Goal: Transaction & Acquisition: Subscribe to service/newsletter

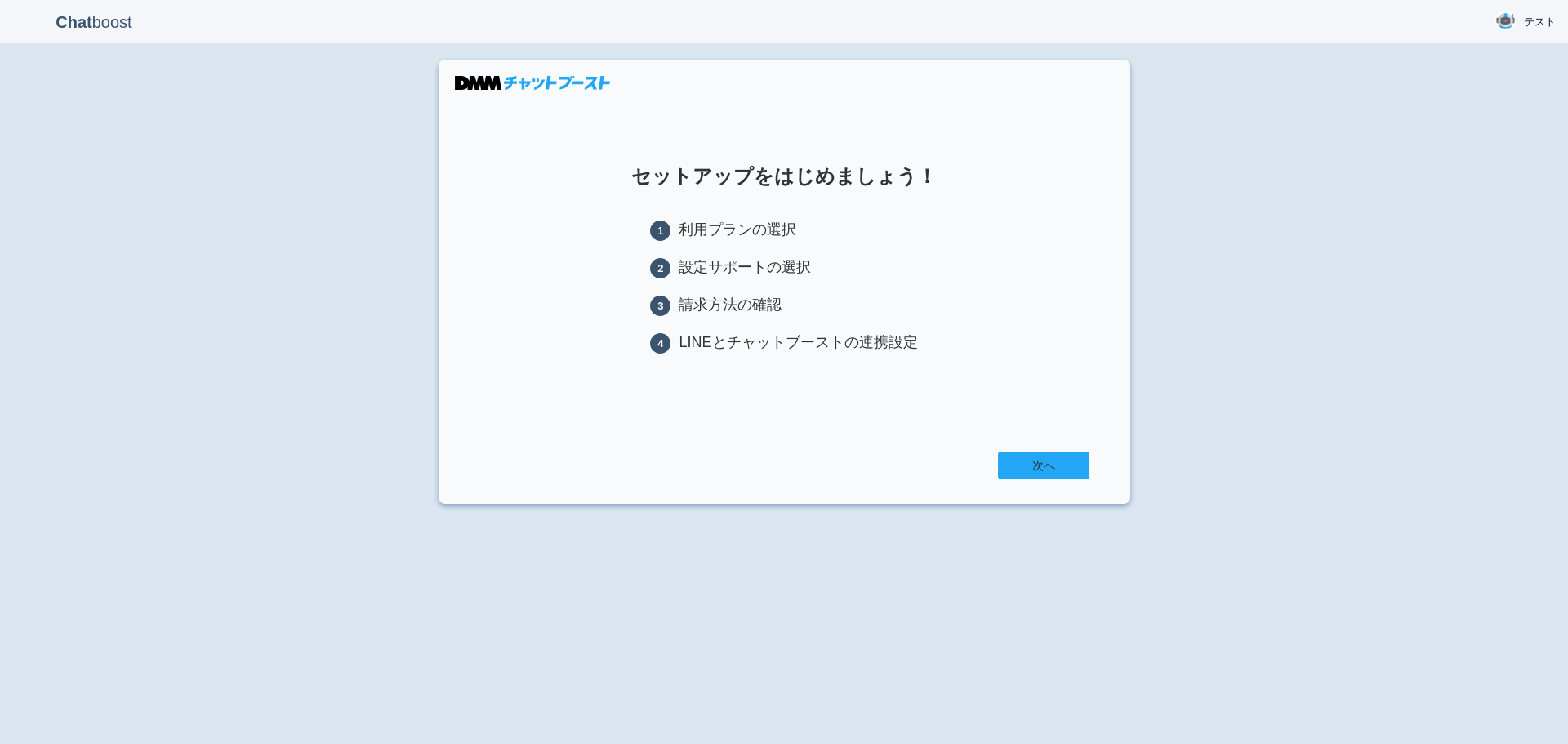
click at [1055, 464] on link "次へ" at bounding box center [1044, 465] width 91 height 27
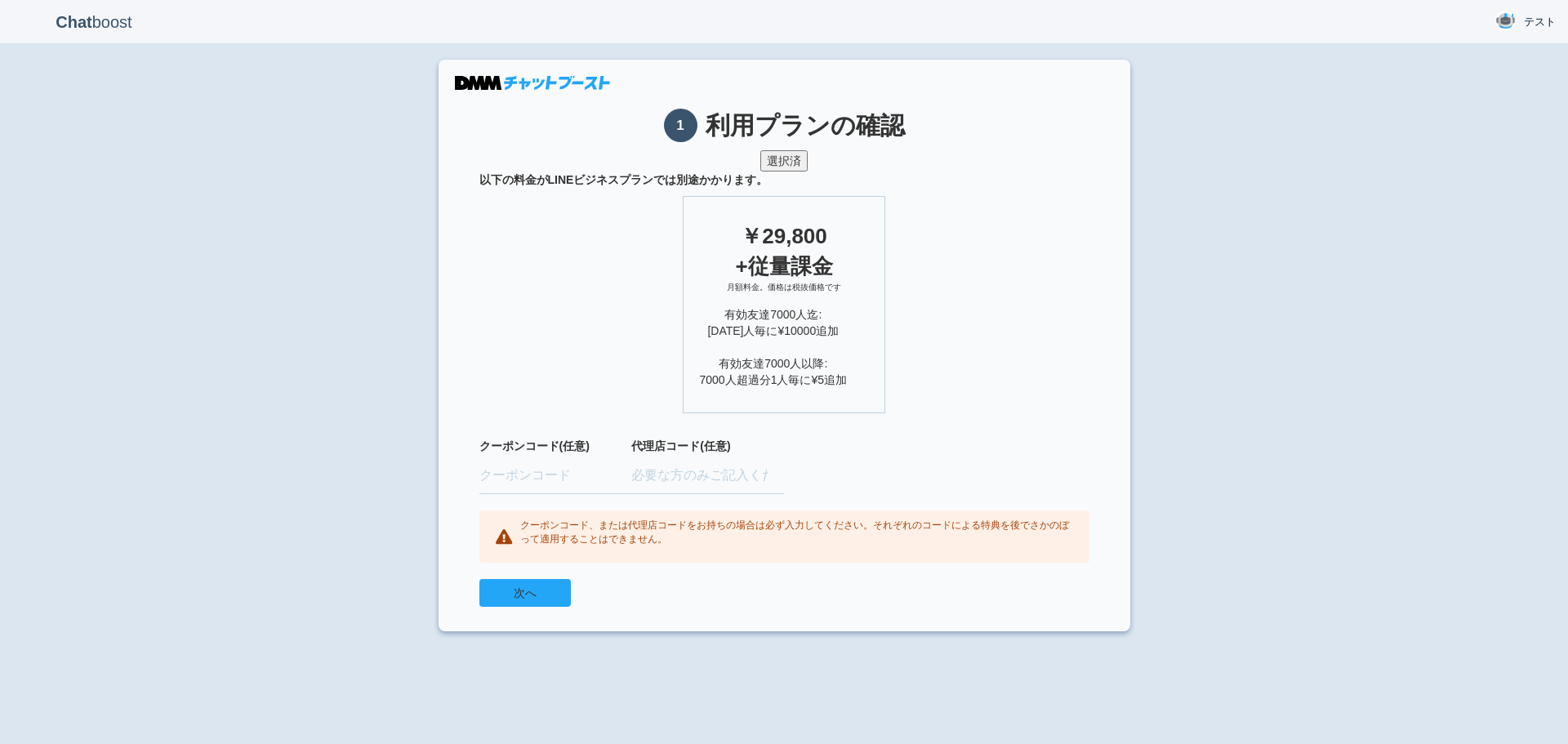
click at [545, 593] on button "次へ" at bounding box center [524, 593] width 91 height 27
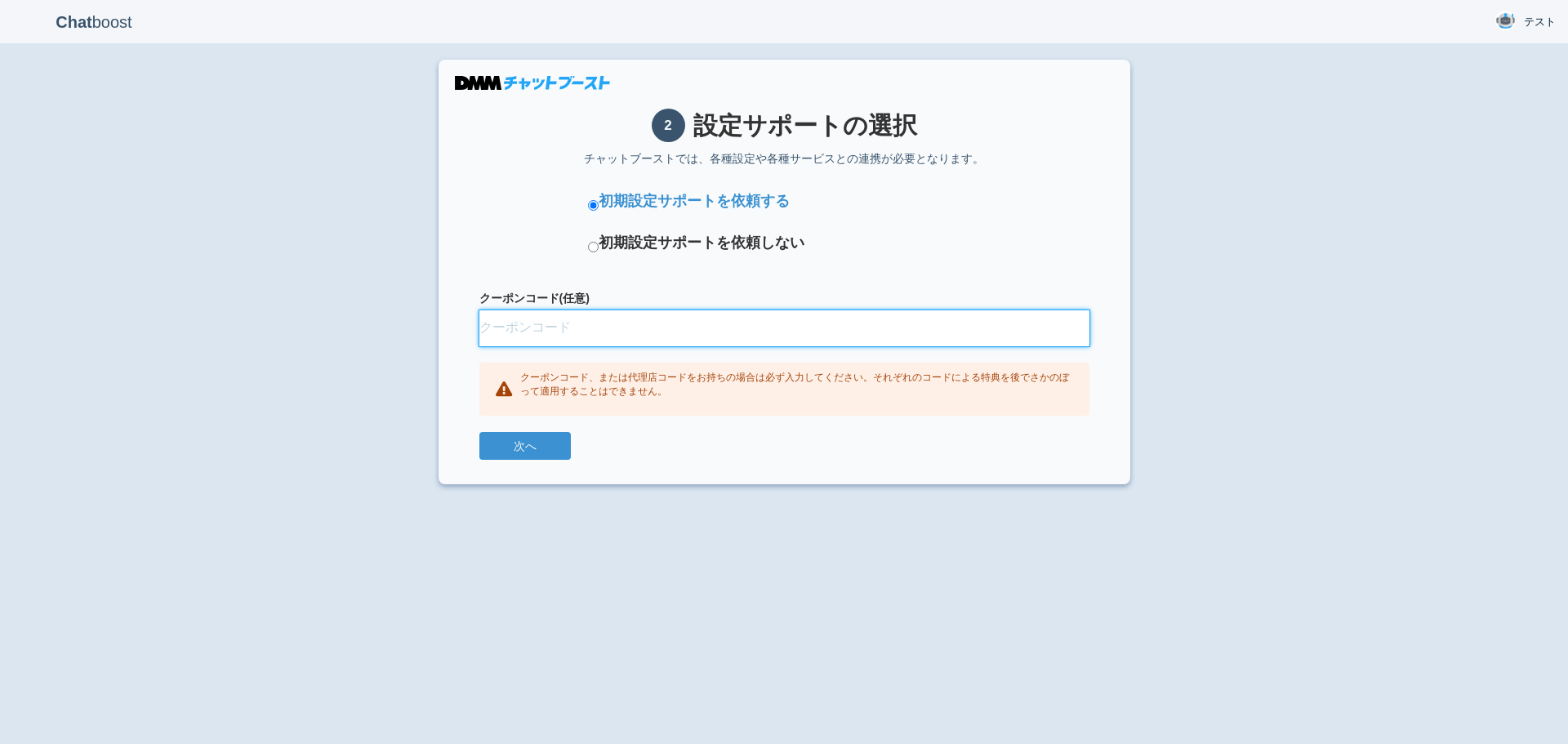
click at [574, 330] on input "クーポンコード(任意)" at bounding box center [784, 328] width 610 height 36
type input "FINUNLB"
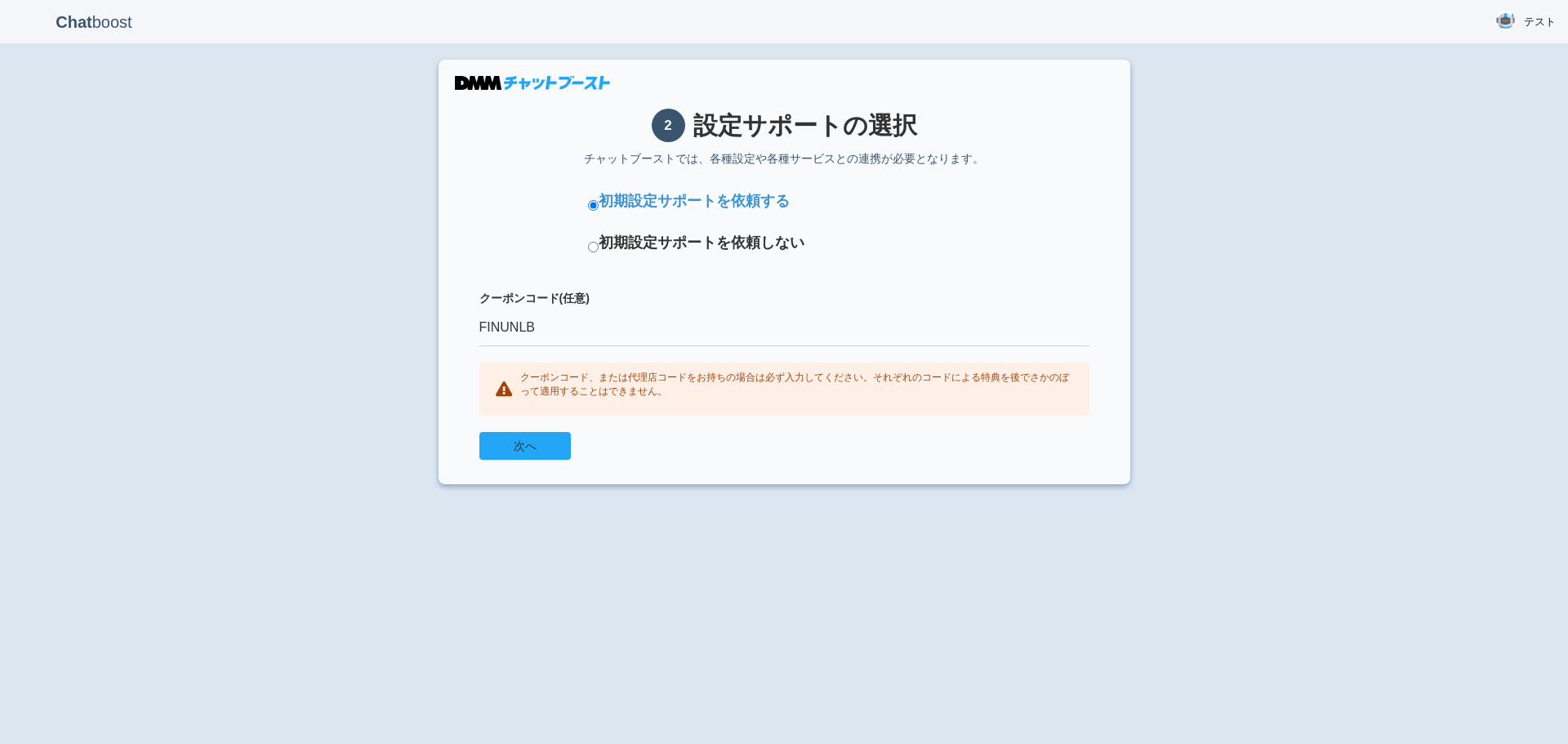
click at [556, 446] on button "次へ" at bounding box center [524, 446] width 91 height 27
